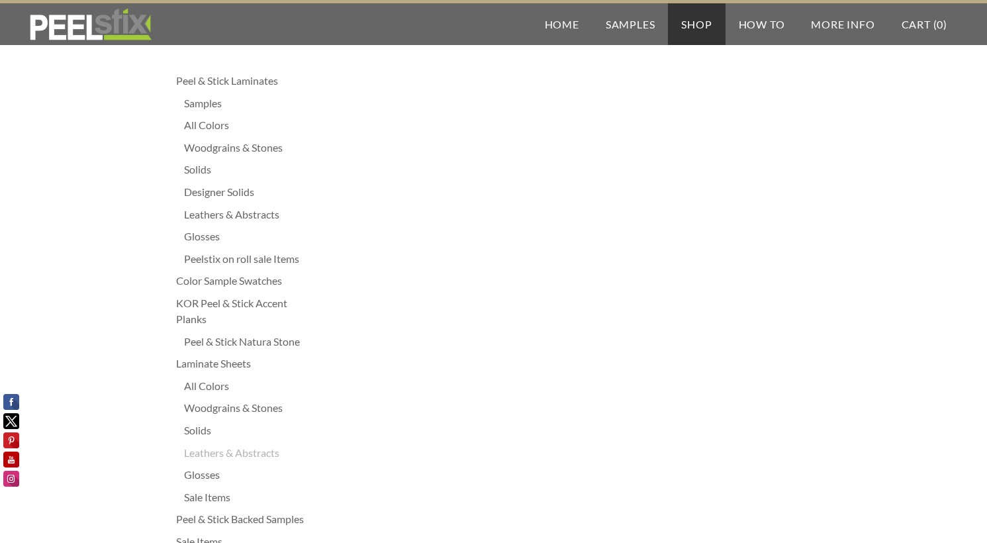
click at [219, 213] on div "Leathers & Abstracts" at bounding box center [246, 215] width 125 height 16
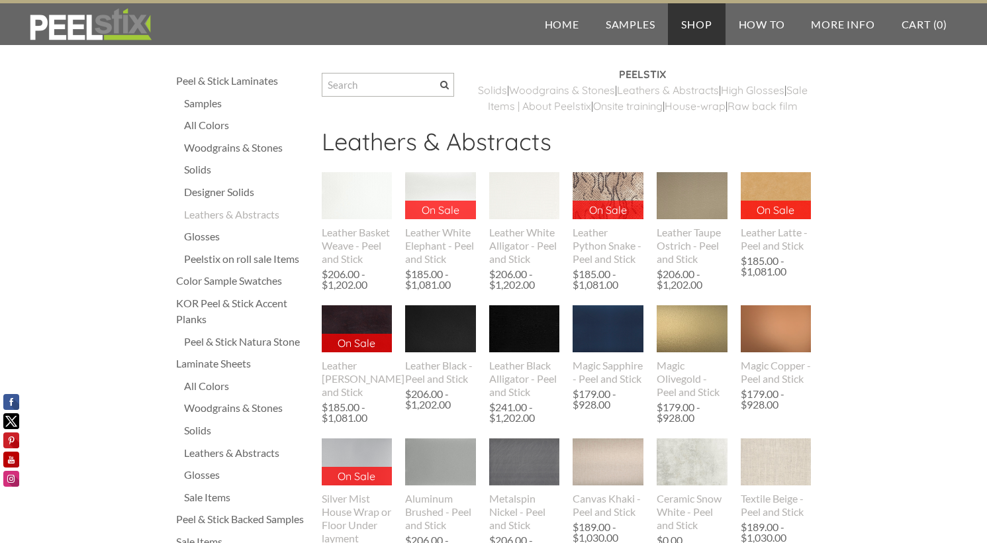
click at [201, 263] on div "Peelstix on roll sale Items" at bounding box center [246, 259] width 125 height 16
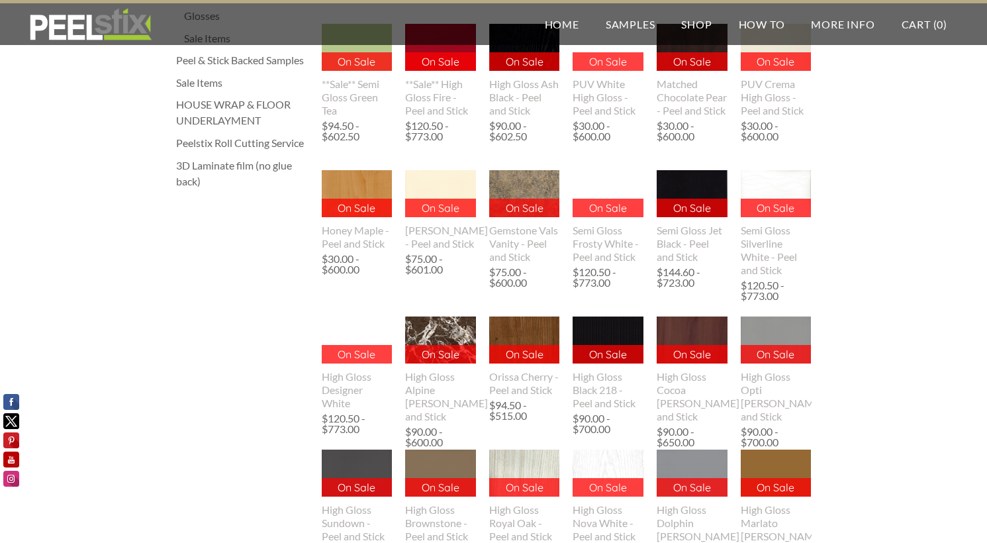
scroll to position [464, 0]
